Goal: Check status: Check status

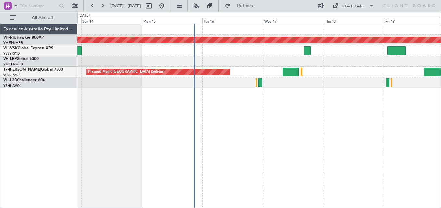
click at [211, 64] on div "Planned Maint [GEOGRAPHIC_DATA] ([GEOGRAPHIC_DATA]) Planned Maint [GEOGRAPHIC_D…" at bounding box center [258, 56] width 363 height 64
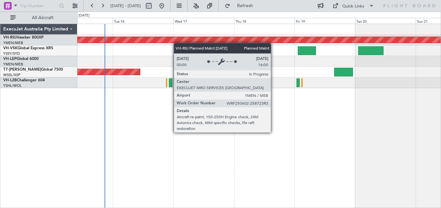
click at [177, 43] on div "Planned Maint [GEOGRAPHIC_DATA] ([GEOGRAPHIC_DATA]) Planned Maint Sydney ([PERS…" at bounding box center [258, 56] width 363 height 64
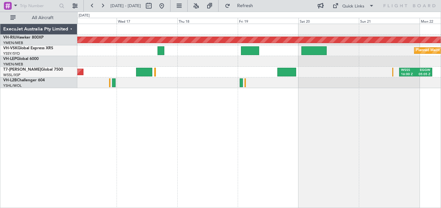
click at [199, 48] on div "Planned Maint Sydney ([PERSON_NAME] Intl)" at bounding box center [258, 50] width 363 height 11
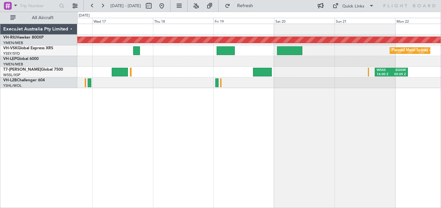
click at [309, 61] on div "Planned Maint [GEOGRAPHIC_DATA] ([GEOGRAPHIC_DATA]) Planned Maint Sydney ([PERS…" at bounding box center [258, 56] width 363 height 64
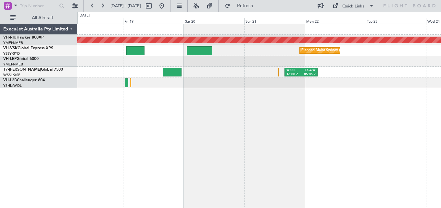
click at [259, 62] on div at bounding box center [258, 61] width 363 height 11
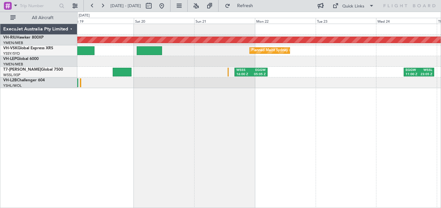
click at [340, 68] on div "Planned Maint [GEOGRAPHIC_DATA] ([GEOGRAPHIC_DATA]) Planned Maint Sydney ([PERS…" at bounding box center [258, 56] width 363 height 64
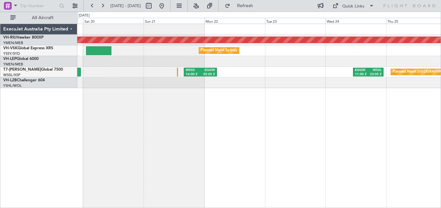
click at [295, 67] on div "Planned Maint [GEOGRAPHIC_DATA] ([GEOGRAPHIC_DATA]) Planned Maint Sydney ([PERS…" at bounding box center [258, 56] width 363 height 64
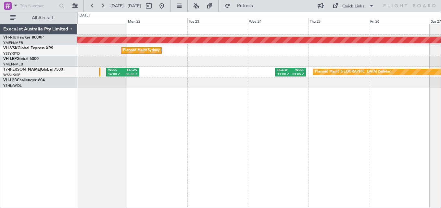
click at [271, 60] on div at bounding box center [258, 61] width 363 height 11
click at [279, 62] on div at bounding box center [258, 61] width 363 height 11
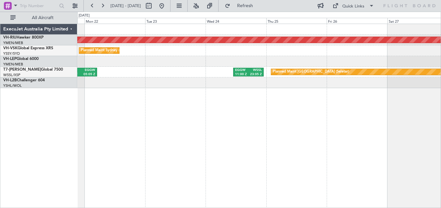
click at [299, 62] on div at bounding box center [258, 61] width 363 height 11
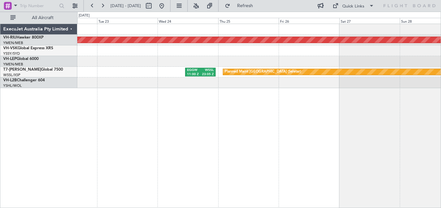
click at [302, 63] on div at bounding box center [258, 61] width 363 height 11
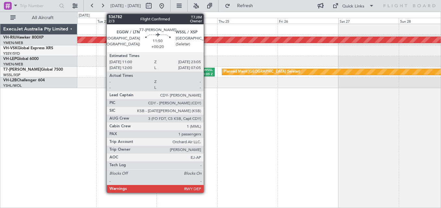
click at [207, 74] on div "23:05 Z" at bounding box center [205, 74] width 13 height 5
